Goal: Task Accomplishment & Management: Manage account settings

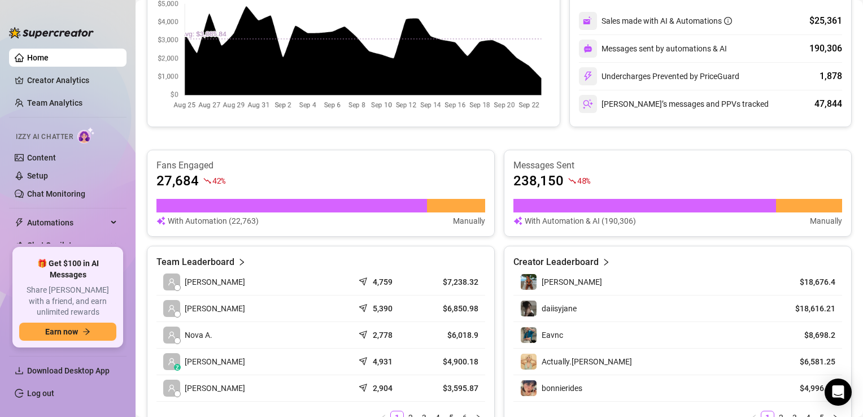
scroll to position [273, 0]
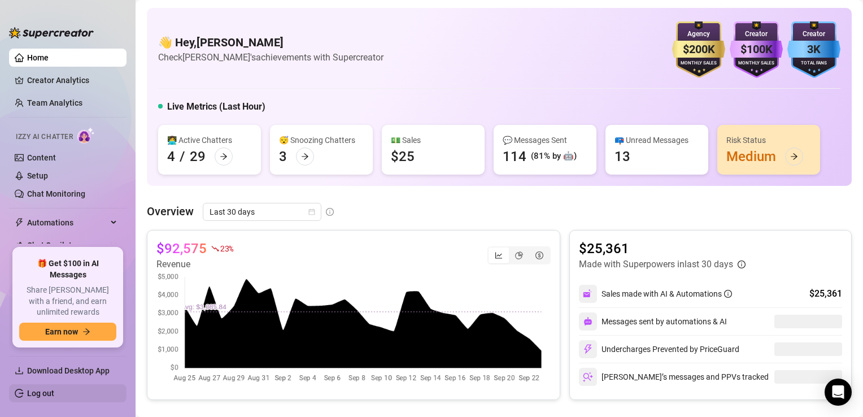
click at [41, 390] on link "Log out" at bounding box center [40, 393] width 27 height 9
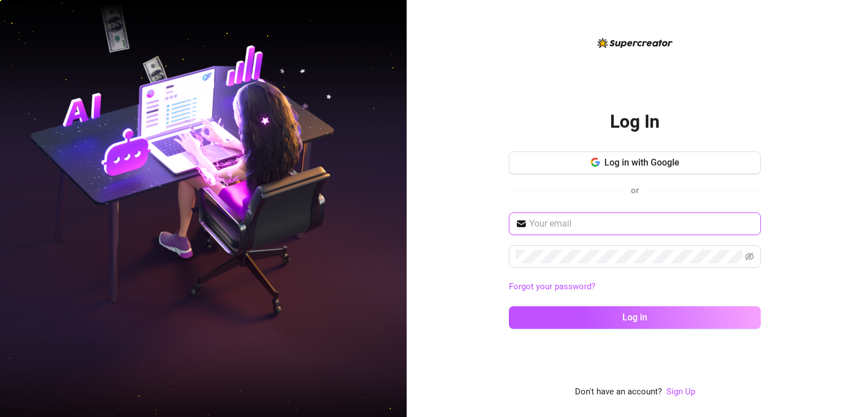
drag, startPoint x: 0, startPoint y: 0, endPoint x: 547, endPoint y: 227, distance: 591.9
click at [547, 227] on input "text" at bounding box center [641, 224] width 225 height 14
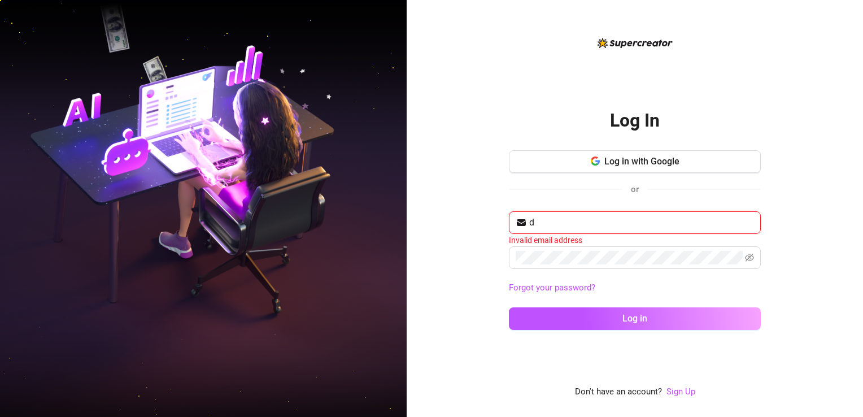
type input "dtlaciste@doristalent.com"
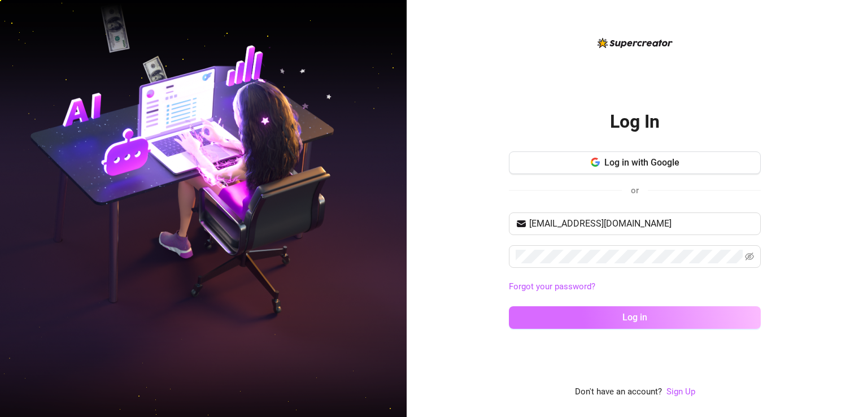
click at [598, 316] on button "Log in" at bounding box center [635, 317] width 252 height 23
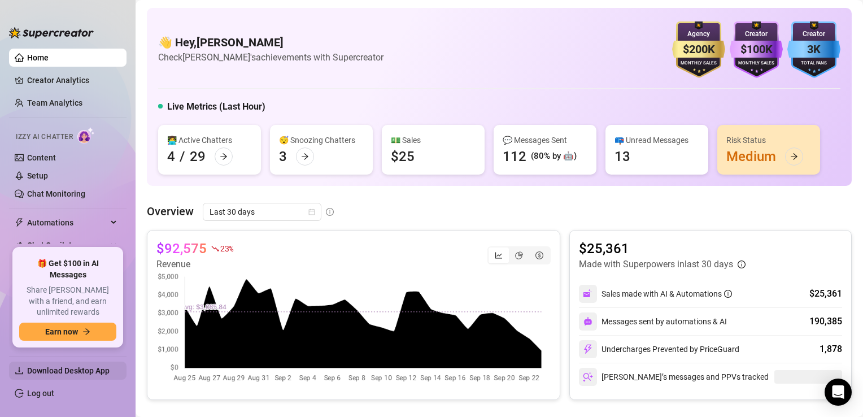
click at [79, 366] on span "Download Desktop App" at bounding box center [68, 370] width 82 height 9
click at [306, 155] on icon "arrow-right" at bounding box center [305, 156] width 7 height 6
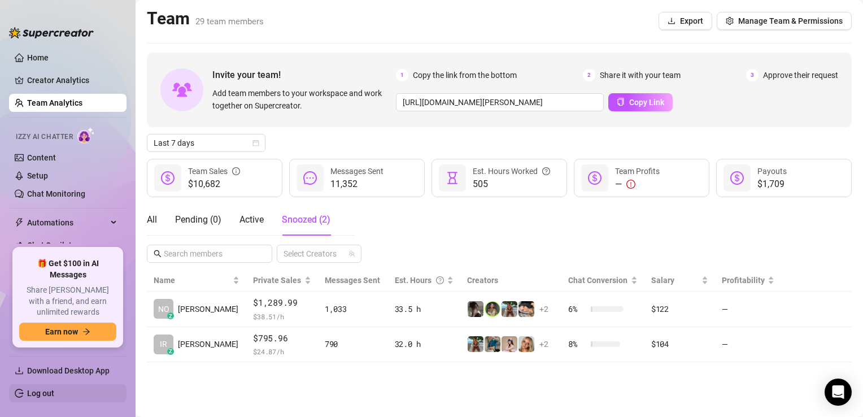
click at [43, 389] on link "Log out" at bounding box center [40, 393] width 27 height 9
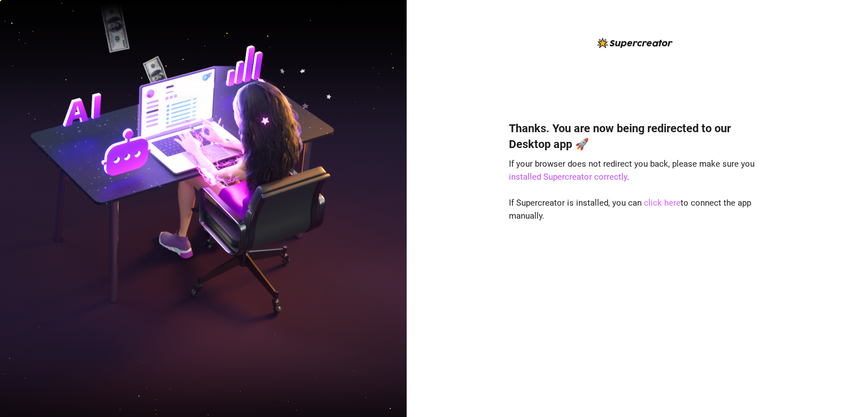
click at [653, 201] on link "click here" at bounding box center [662, 203] width 37 height 10
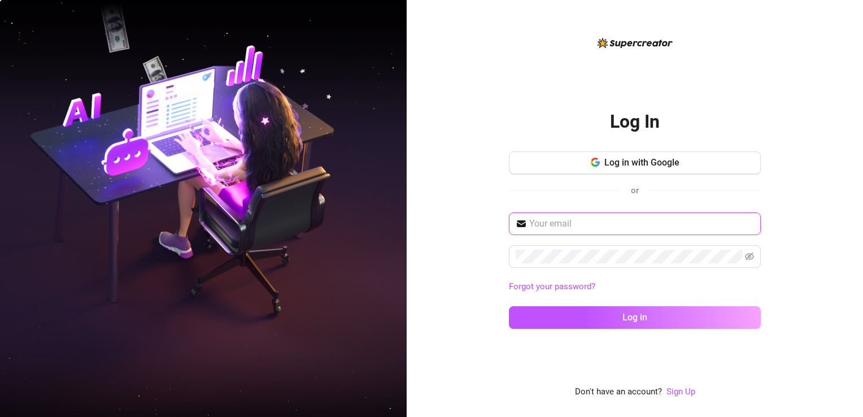
click at [555, 227] on input "text" at bounding box center [641, 224] width 225 height 14
type input "[EMAIL_ADDRESS][DOMAIN_NAME]"
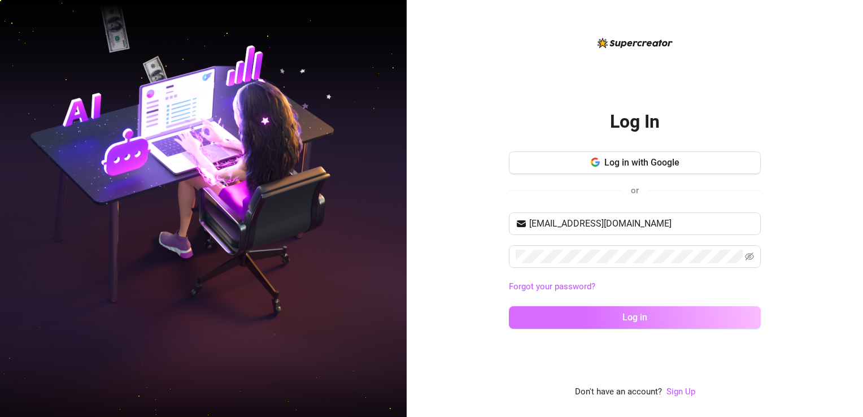
click at [625, 315] on span "Log in" at bounding box center [635, 317] width 25 height 11
